Goal: Task Accomplishment & Management: Manage account settings

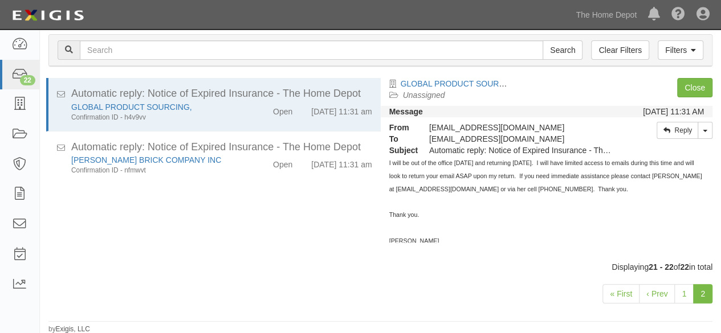
scroll to position [4, 0]
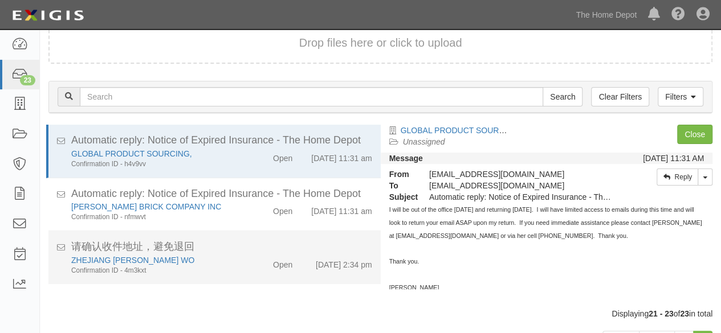
scroll to position [88, 0]
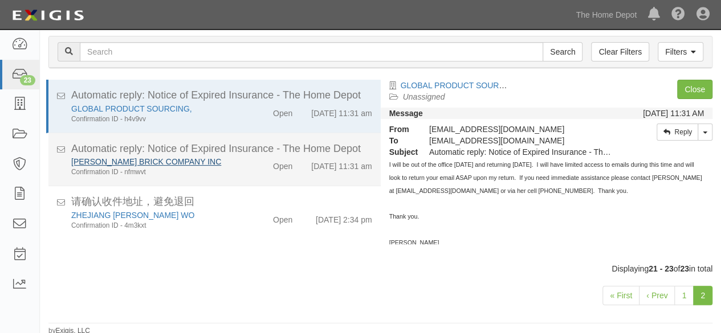
scroll to position [88, 0]
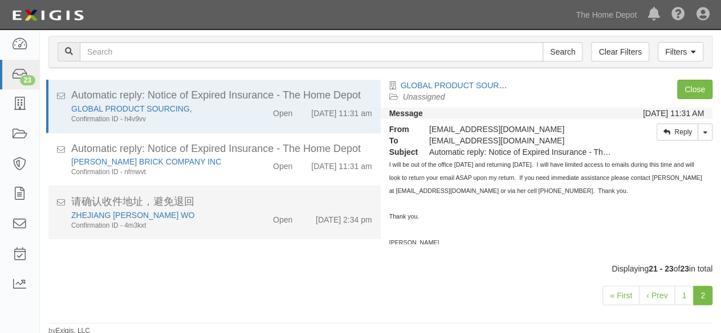
scroll to position [88, 0]
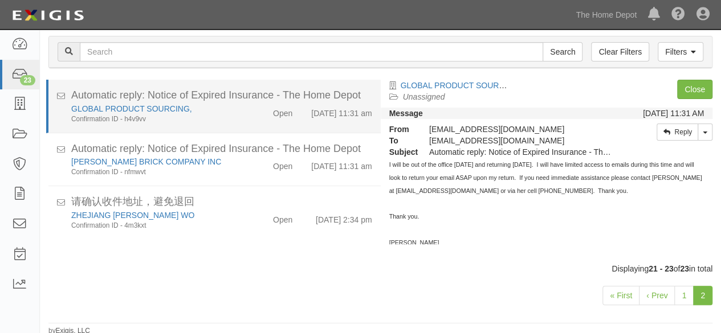
scroll to position [88, 0]
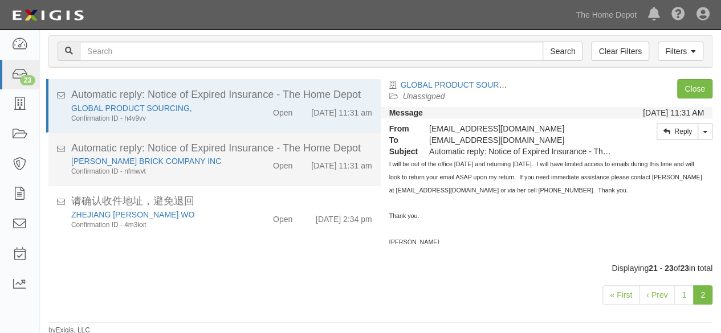
scroll to position [88, 0]
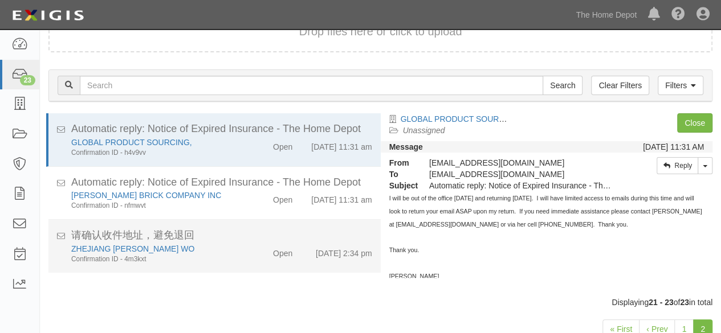
scroll to position [88, 0]
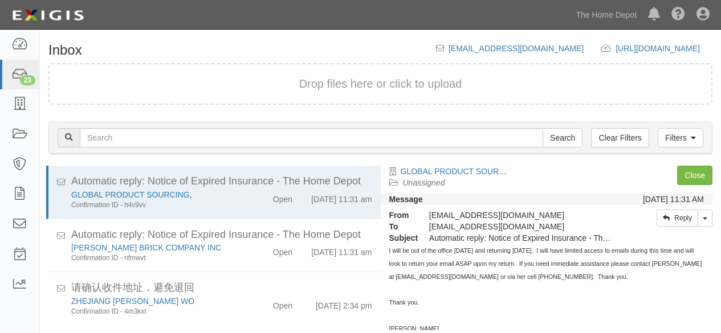
scroll to position [86, 0]
